Goal: Transaction & Acquisition: Obtain resource

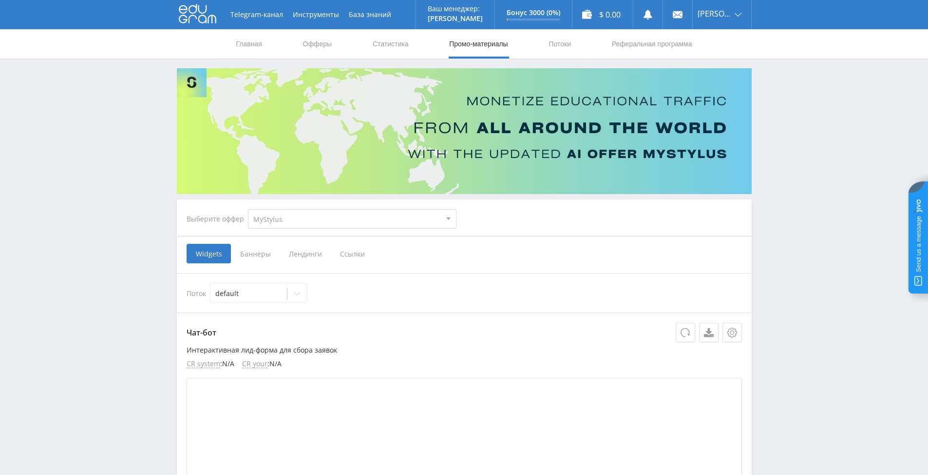
click at [350, 254] on span "Ссылки" at bounding box center [352, 253] width 43 height 19
click at [0, 0] on input "Ссылки" at bounding box center [0, 0] width 0 height 0
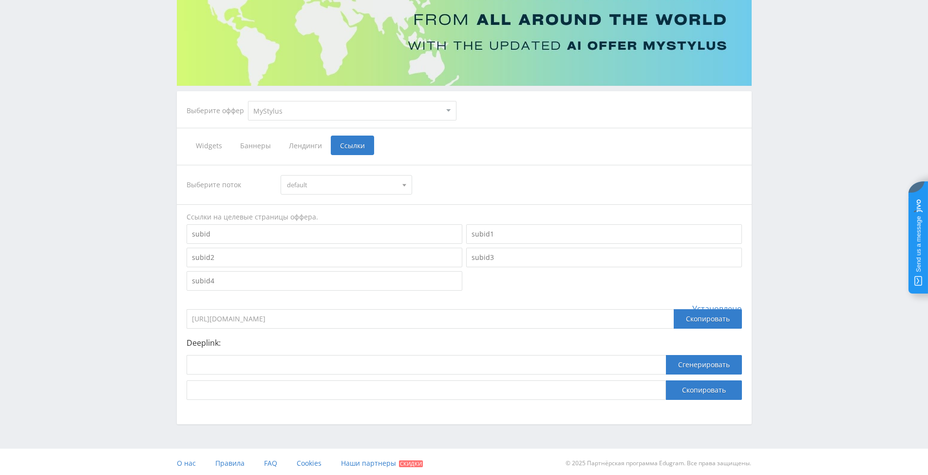
scroll to position [111, 0]
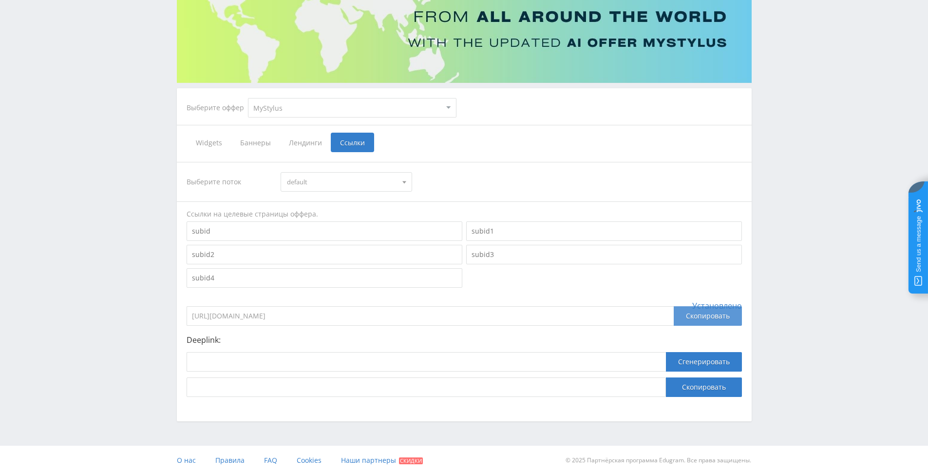
click at [707, 316] on div "Скопировать" at bounding box center [708, 315] width 68 height 19
click at [702, 315] on div "Скопировать" at bounding box center [708, 315] width 68 height 19
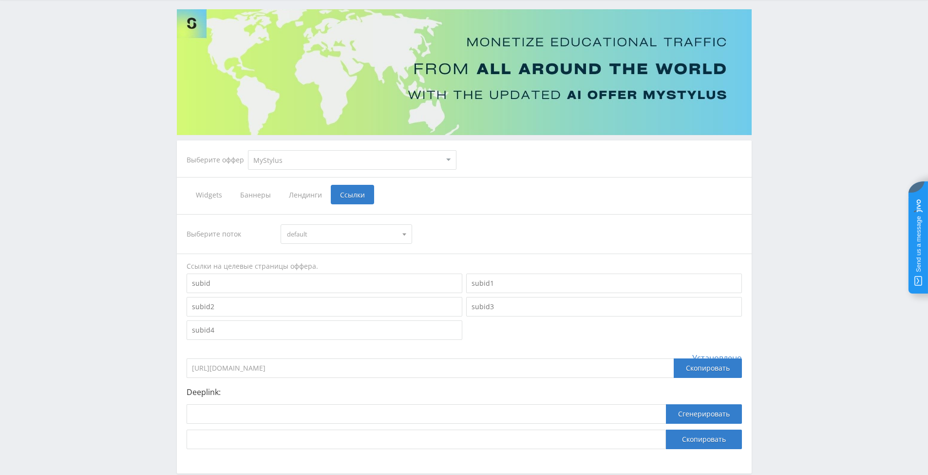
scroll to position [0, 0]
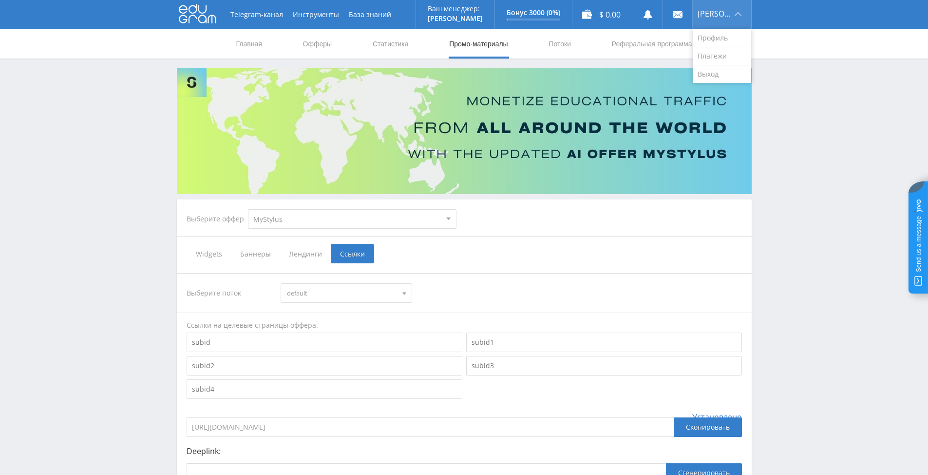
click at [714, 14] on span "Mikhail" at bounding box center [715, 14] width 34 height 8
click at [713, 39] on link "Профиль" at bounding box center [722, 38] width 58 height 18
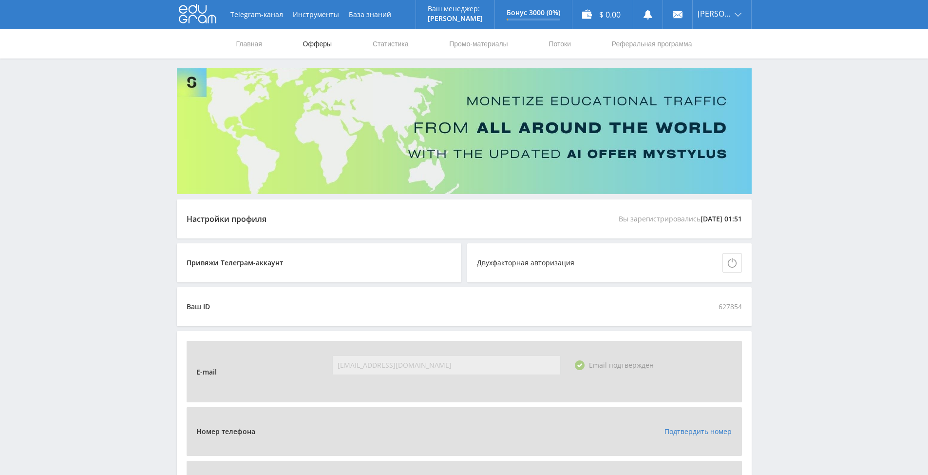
click at [316, 43] on link "Офферы" at bounding box center [317, 43] width 31 height 29
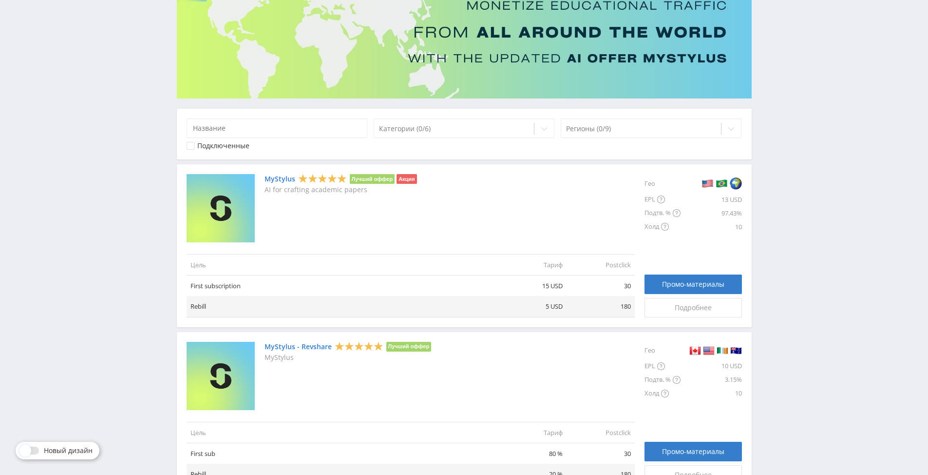
scroll to position [97, 0]
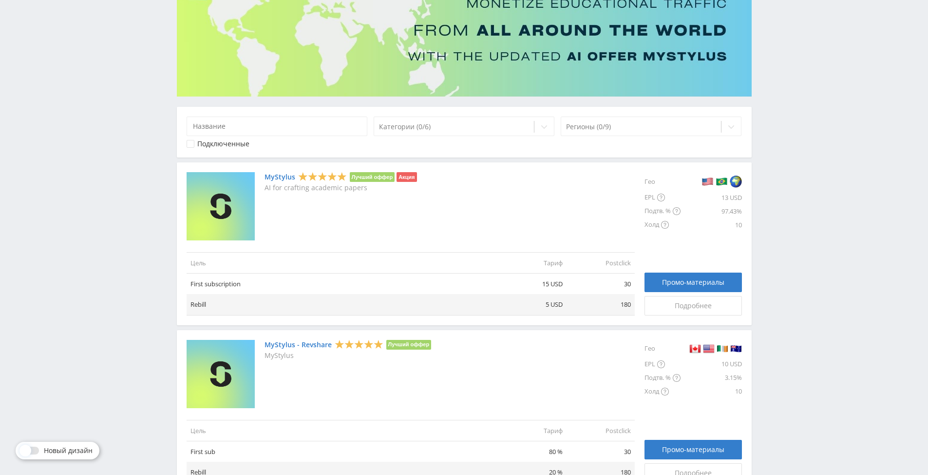
click at [278, 175] on link "MyStylus" at bounding box center [280, 177] width 31 height 8
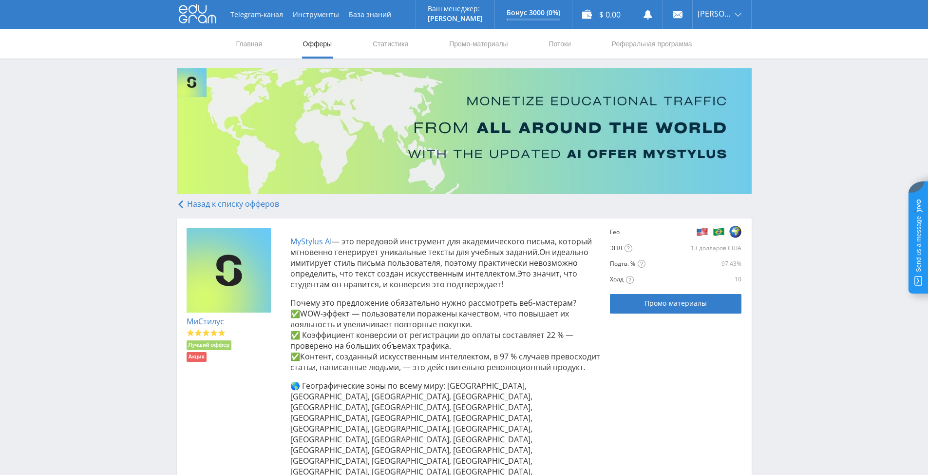
scroll to position [97, 0]
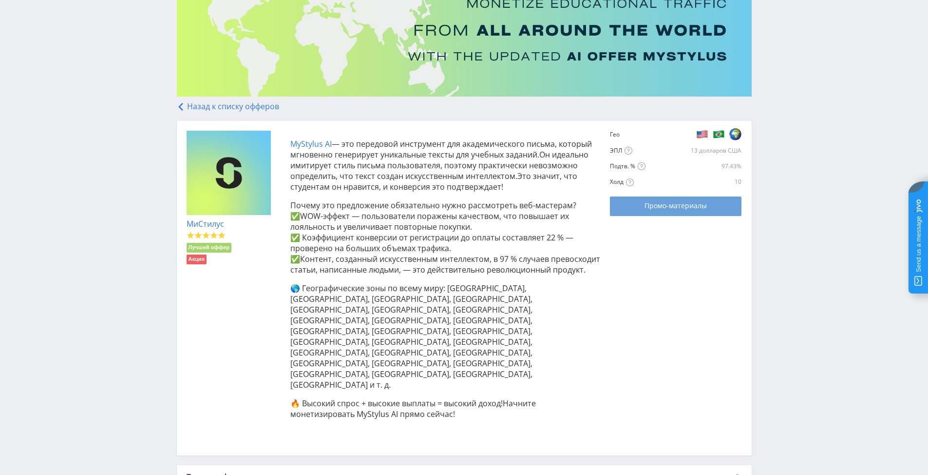
click at [643, 206] on div "Промо-материалы" at bounding box center [675, 206] width 107 height 8
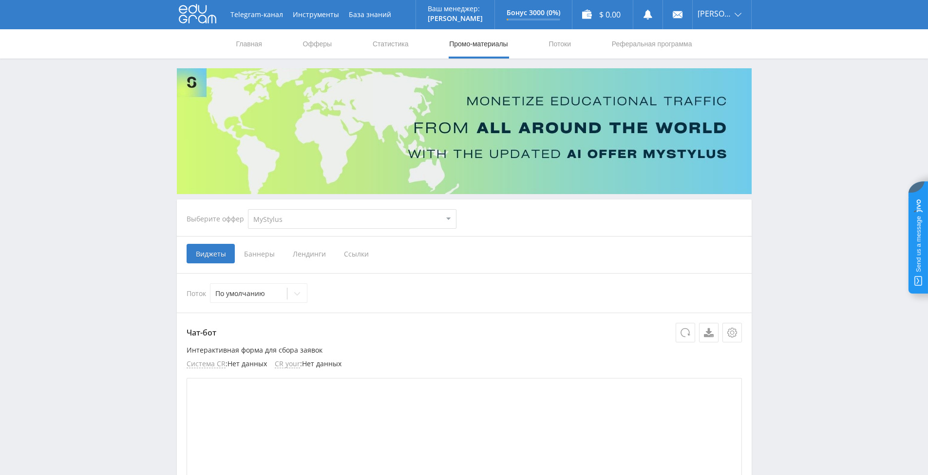
scroll to position [97, 0]
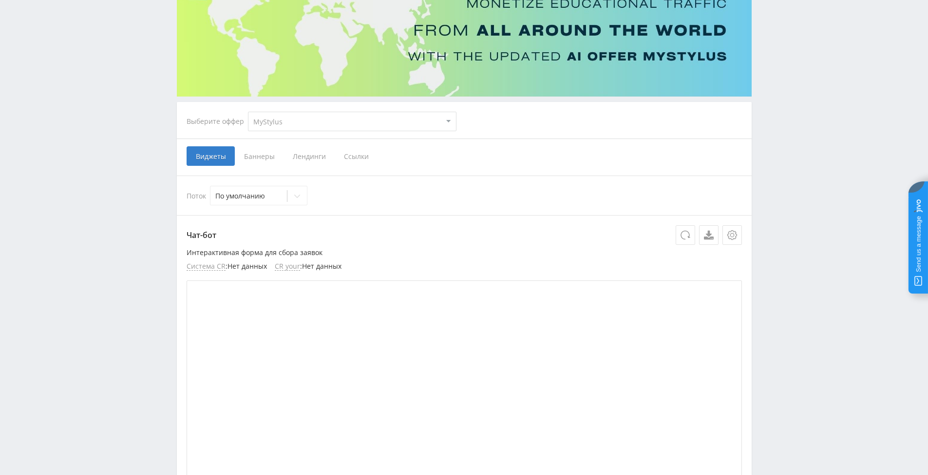
click at [355, 156] on ya-tr-span "Ссылки" at bounding box center [356, 156] width 25 height 9
click at [0, 0] on input "Ссылки" at bounding box center [0, 0] width 0 height 0
